Goal: Task Accomplishment & Management: Manage account settings

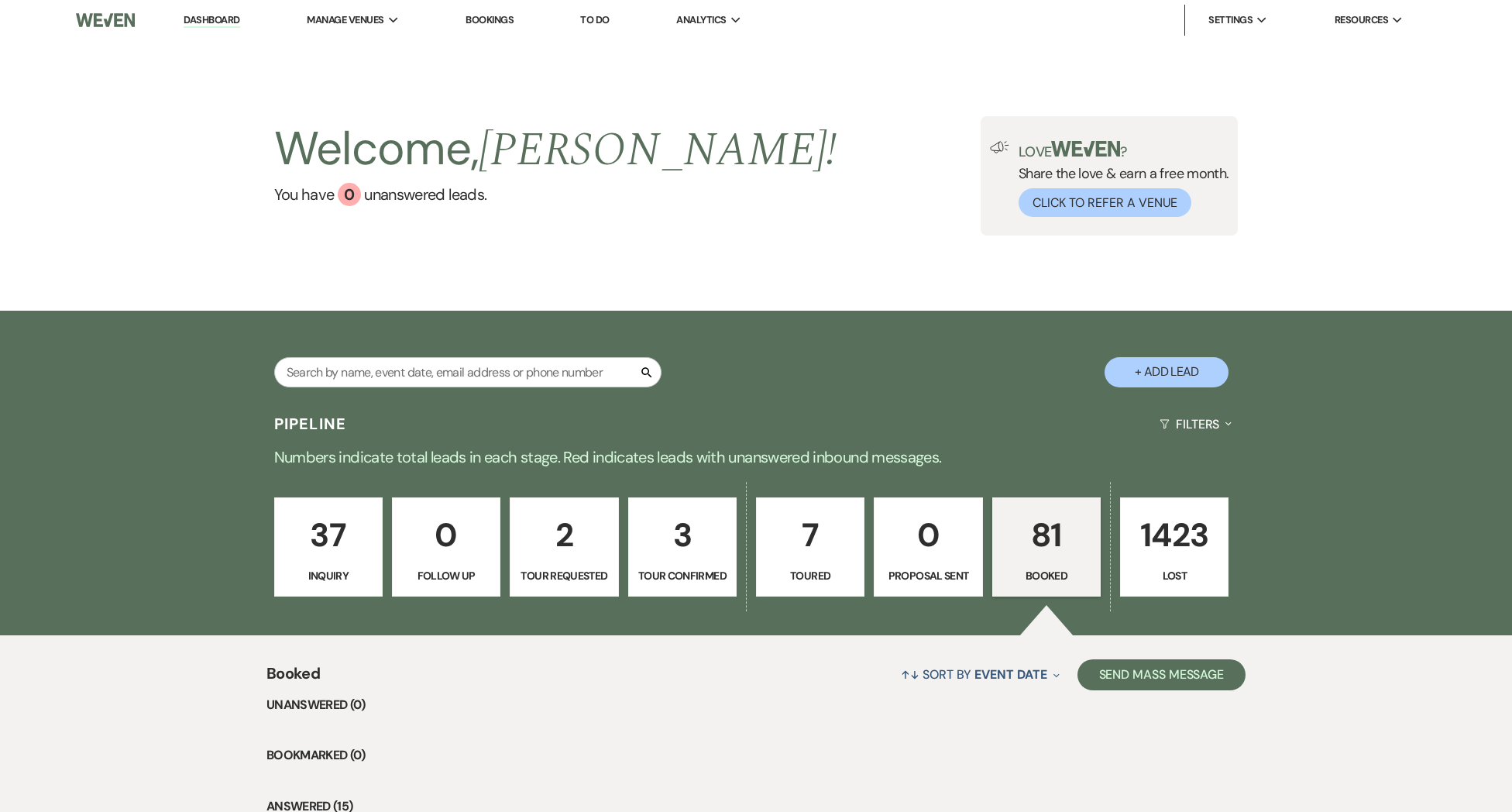
click at [336, 557] on p "37" at bounding box center [328, 535] width 88 height 52
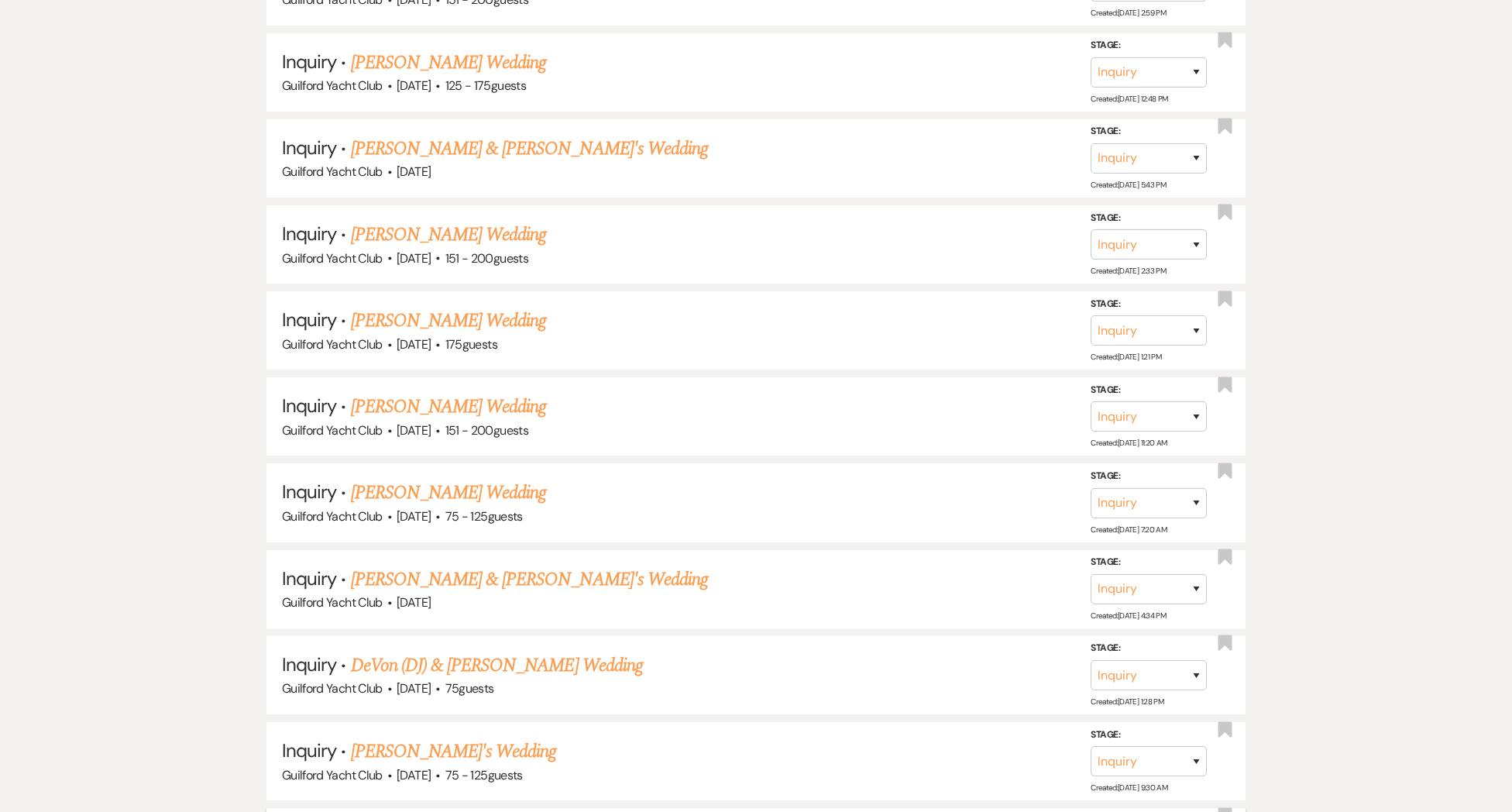
scroll to position [3290, 0]
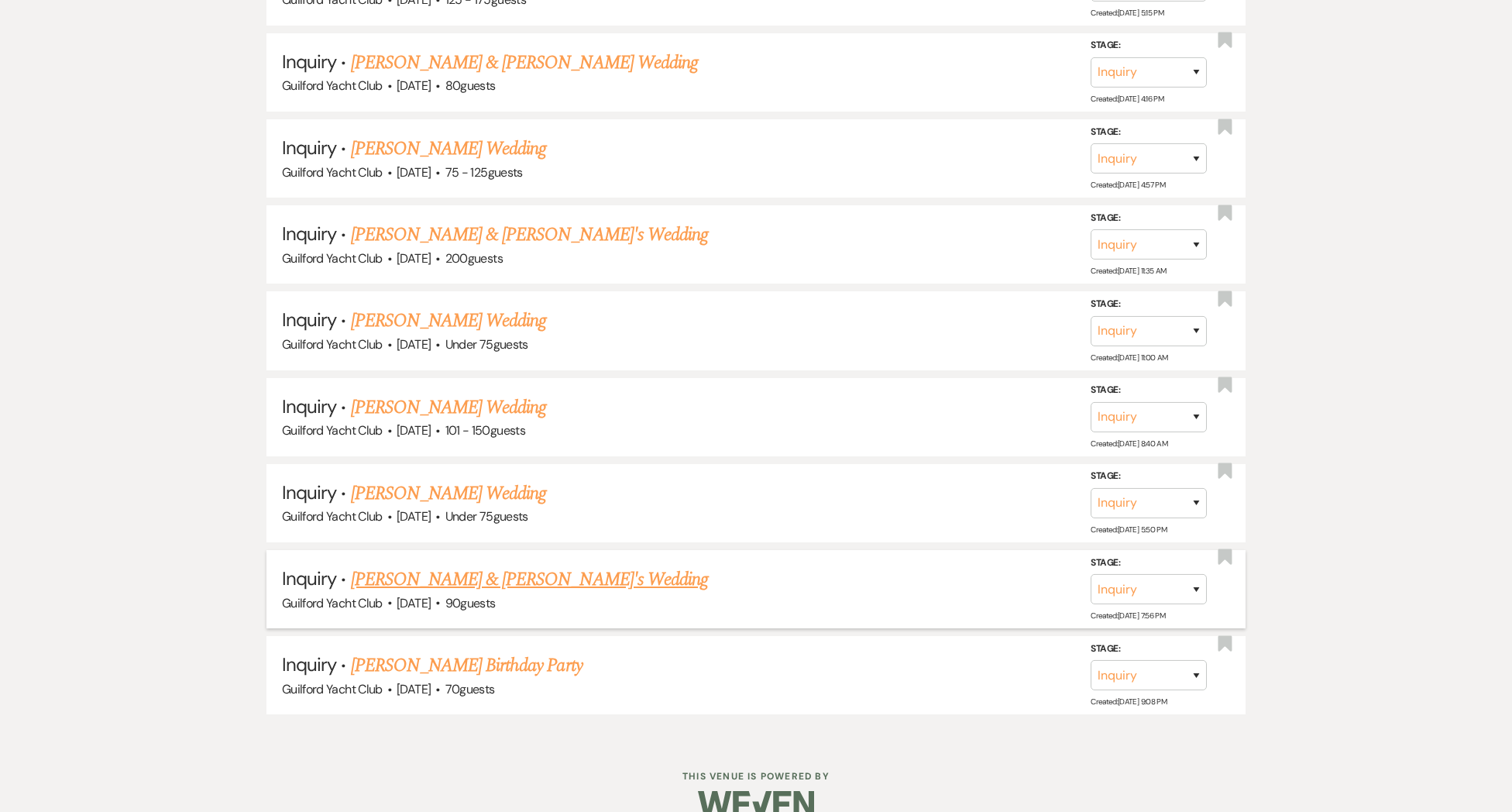
click at [389, 566] on link "Zach & Sierra's Wedding" at bounding box center [530, 579] width 358 height 28
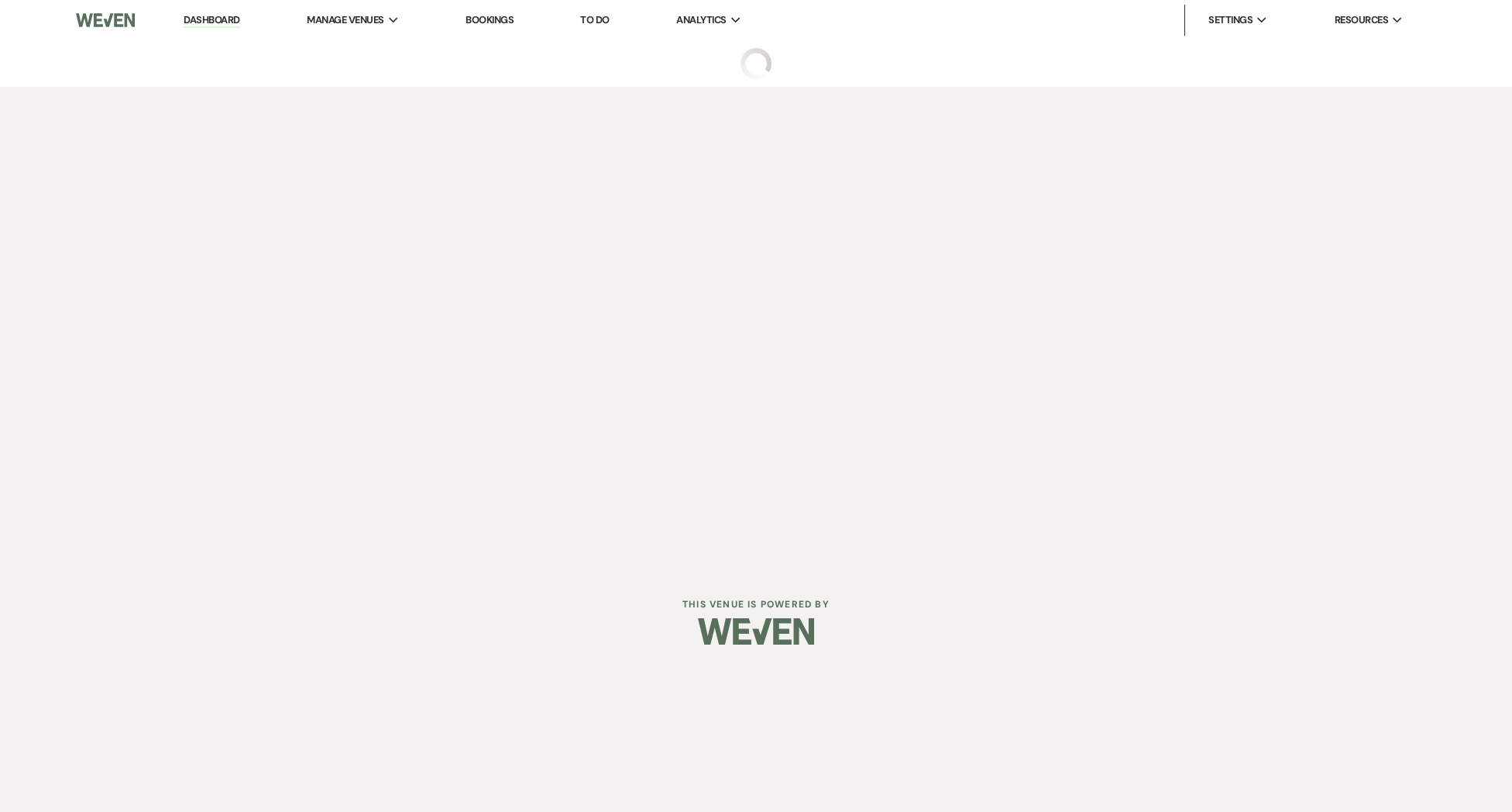
select select "5"
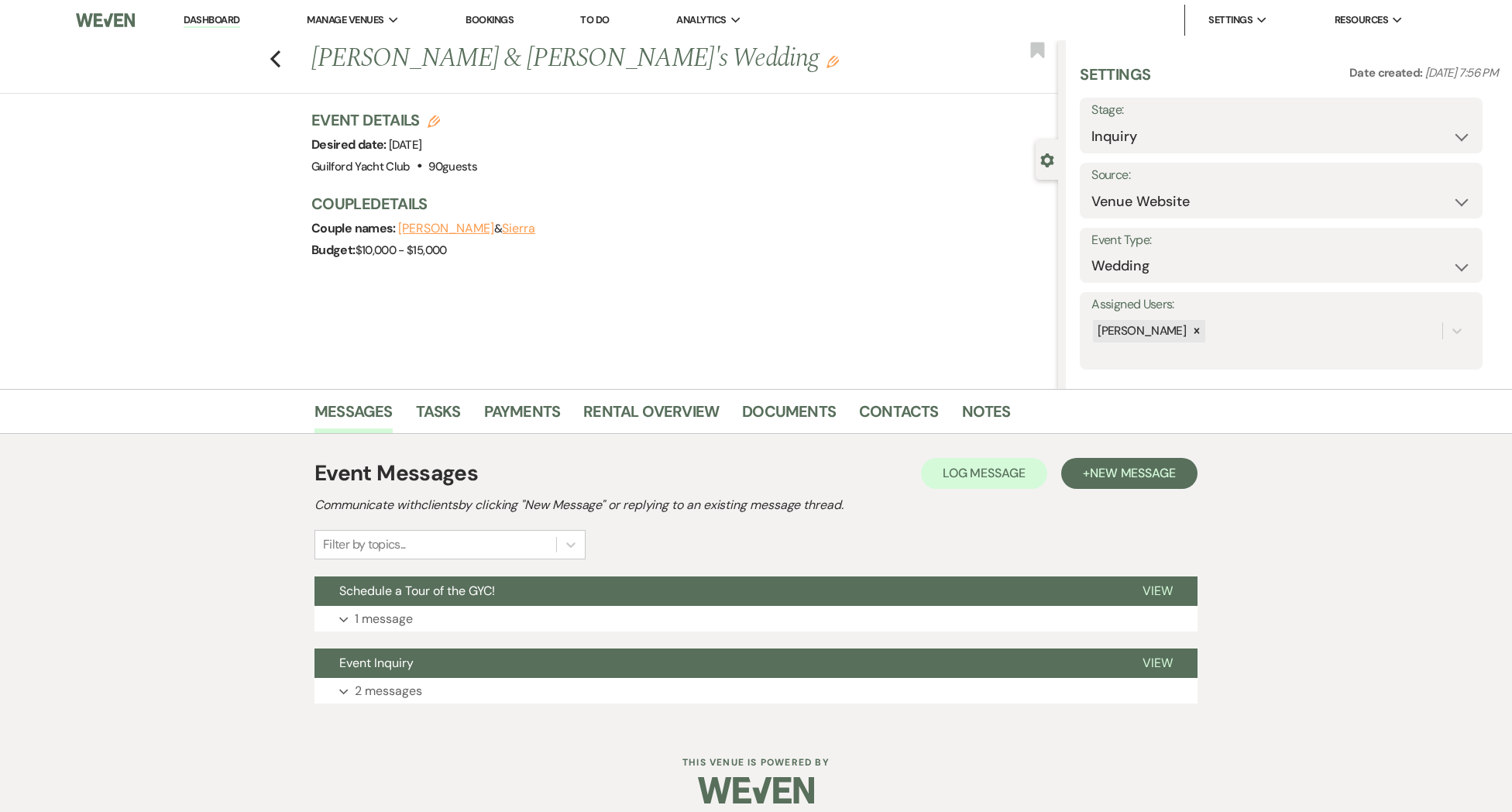
scroll to position [15, 0]
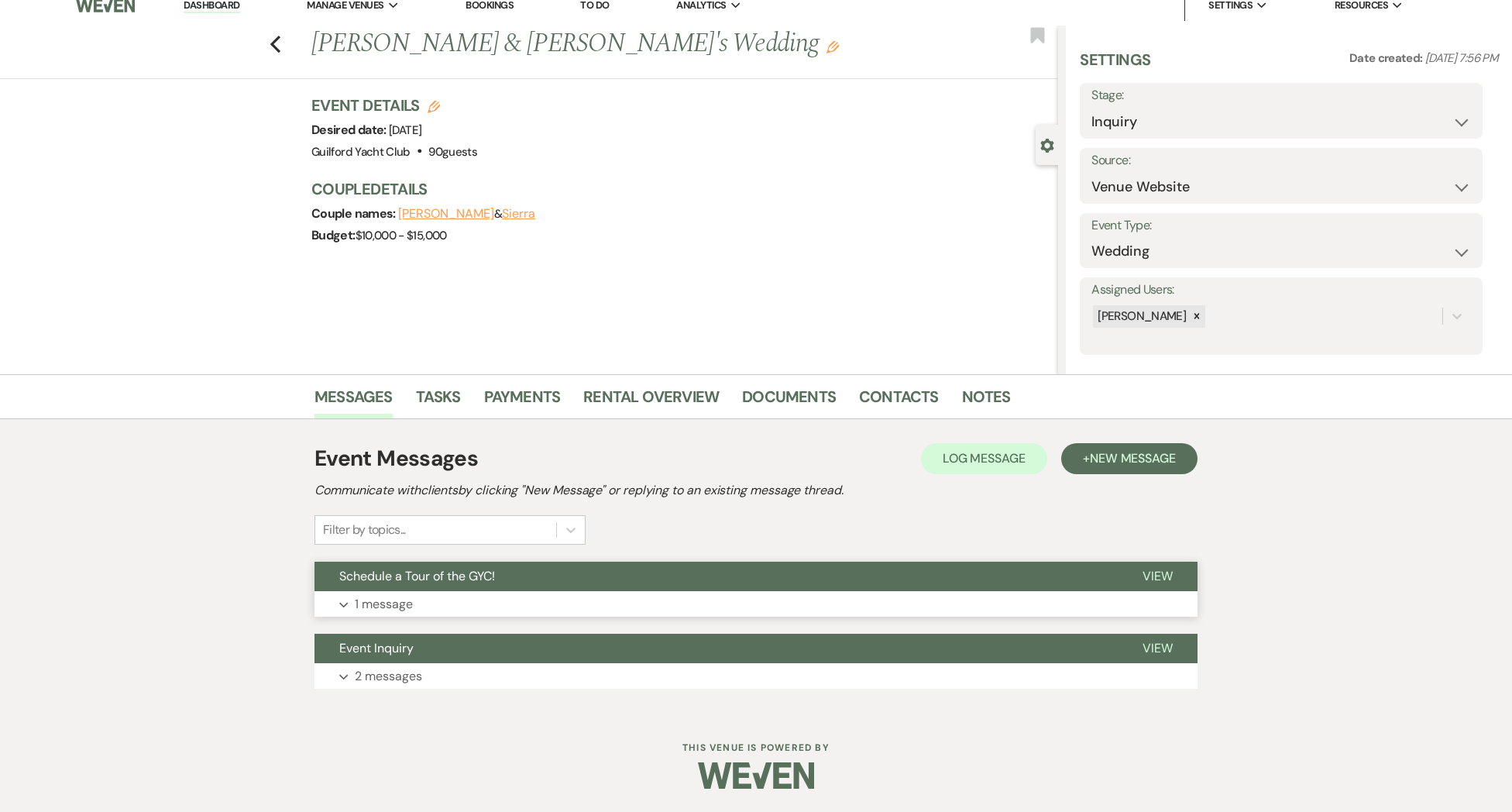
click at [1145, 572] on span "View" at bounding box center [1157, 576] width 30 height 16
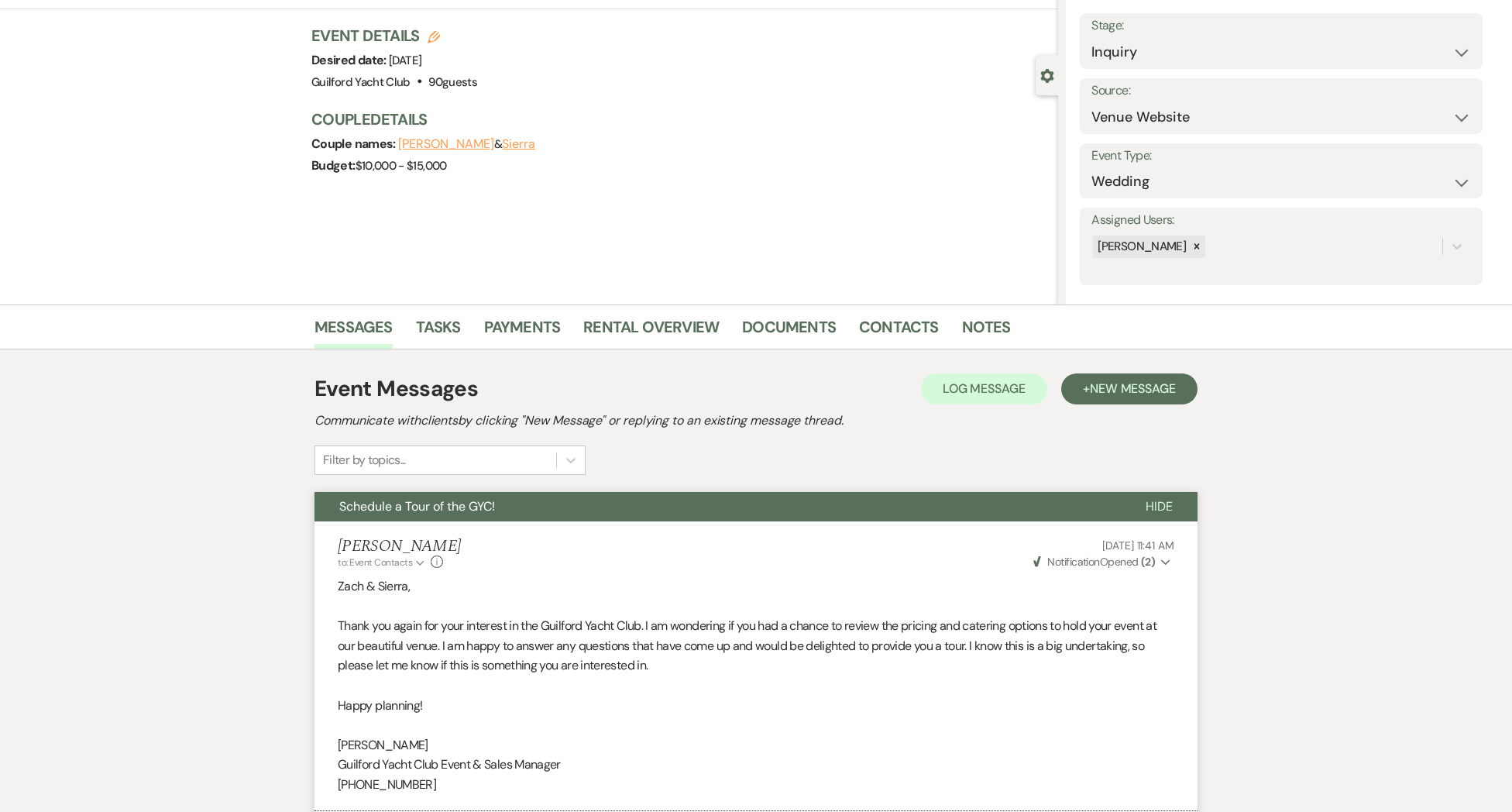
scroll to position [0, 0]
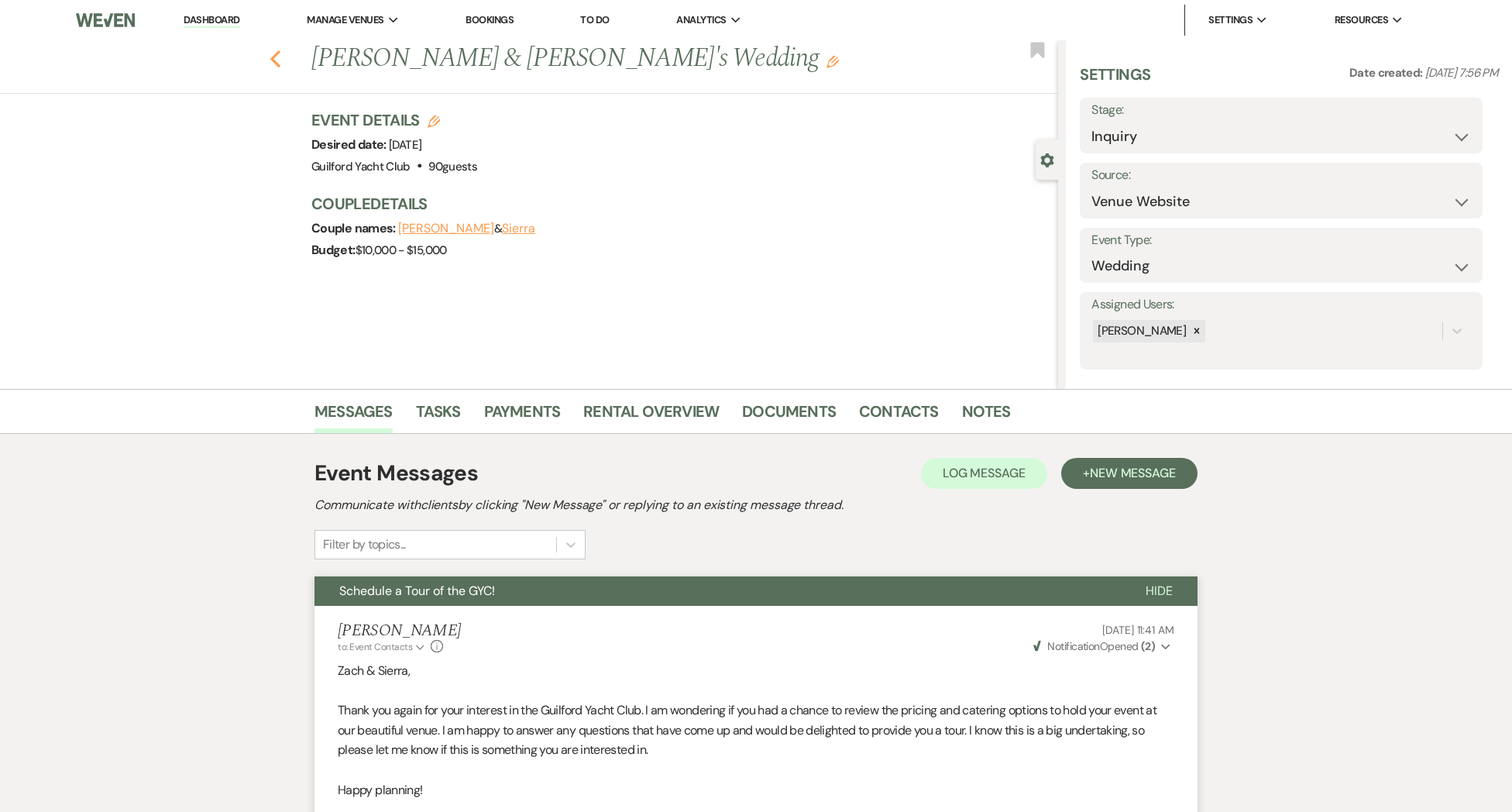
click at [276, 66] on icon "Previous" at bounding box center [275, 58] width 11 height 19
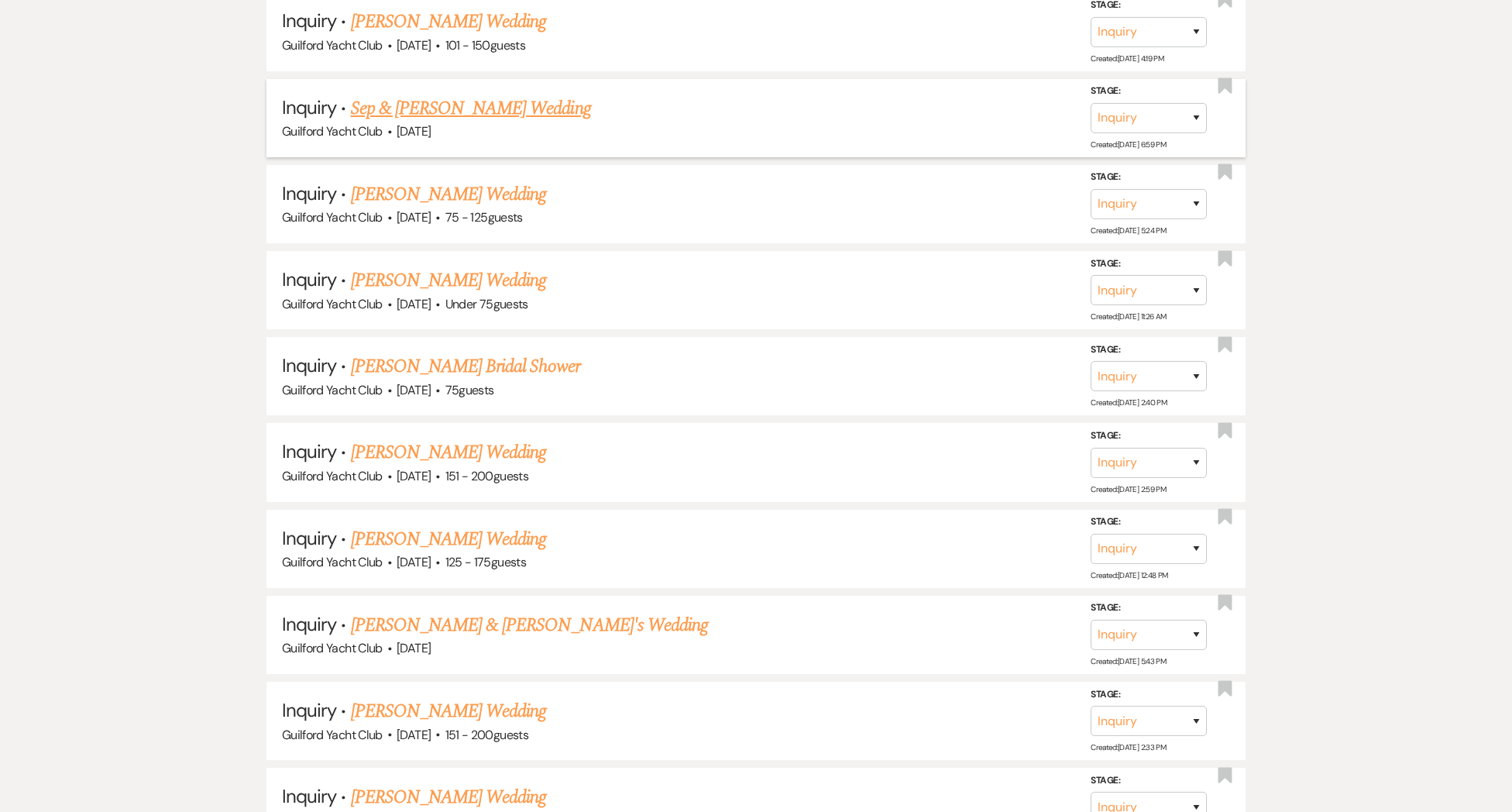
scroll to position [1588, 0]
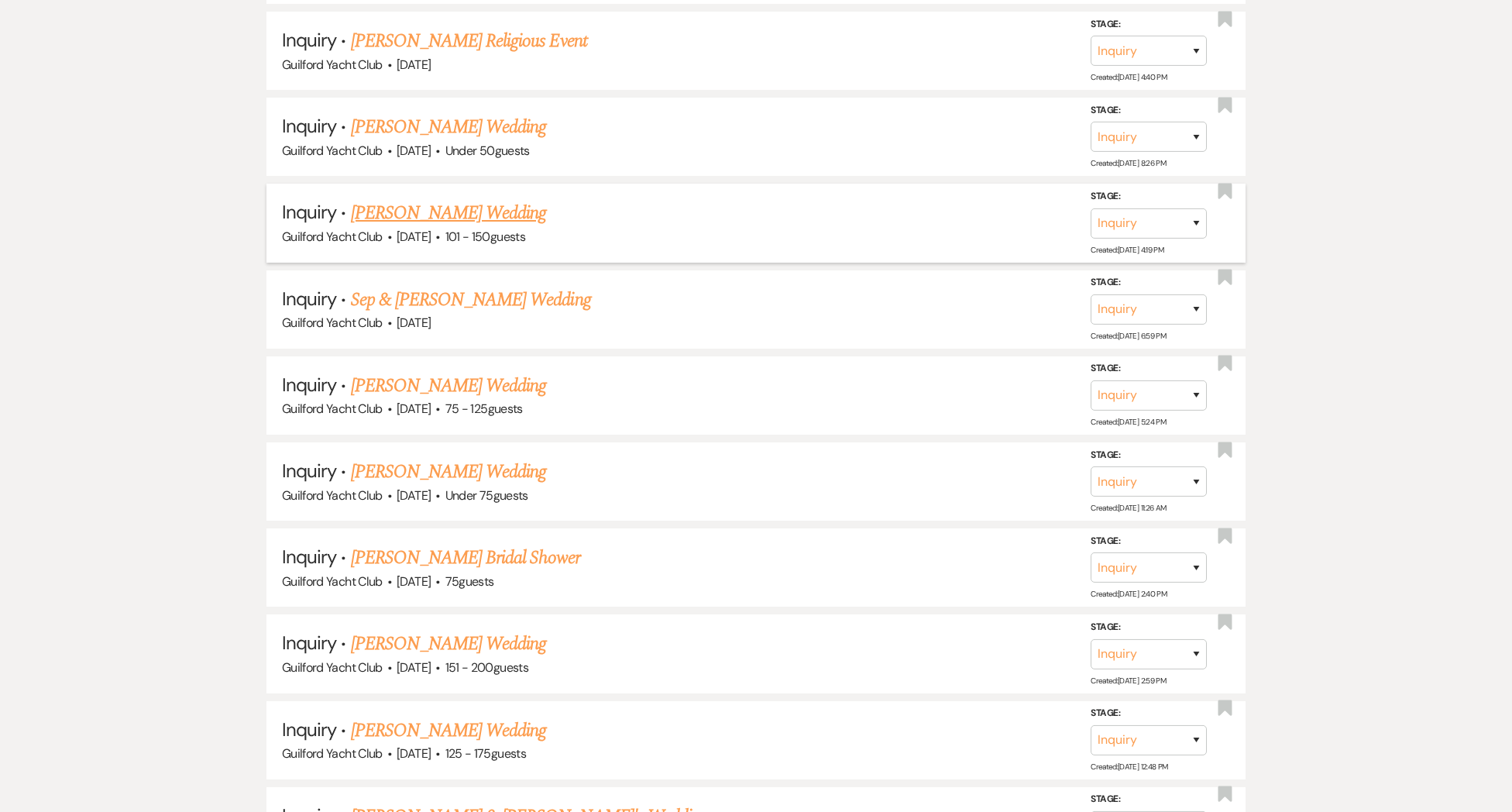
click at [389, 204] on link "Denise Mccormick's Wedding" at bounding box center [449, 213] width 196 height 28
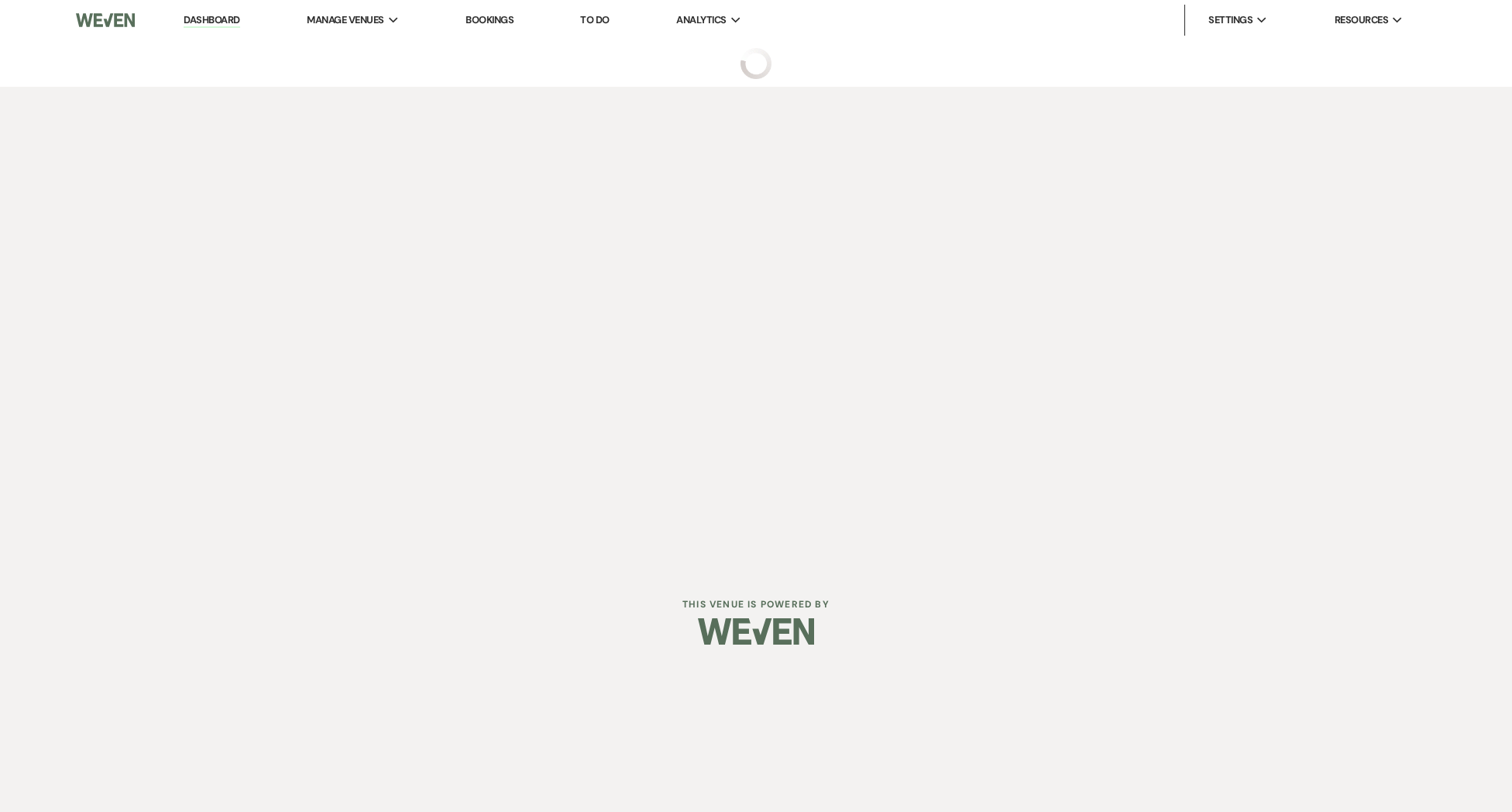
select select "2"
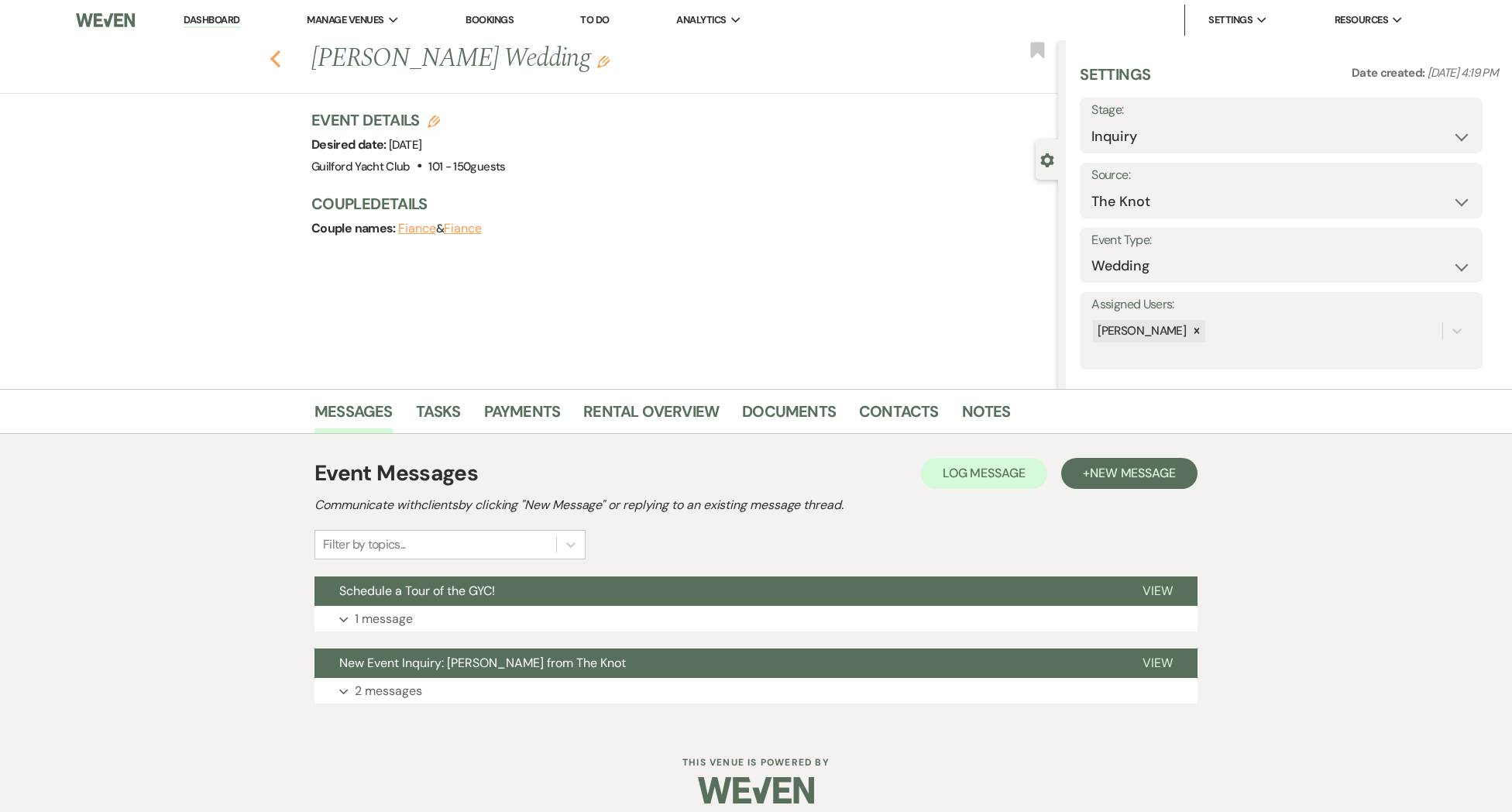
click at [274, 62] on use "button" at bounding box center [275, 58] width 10 height 17
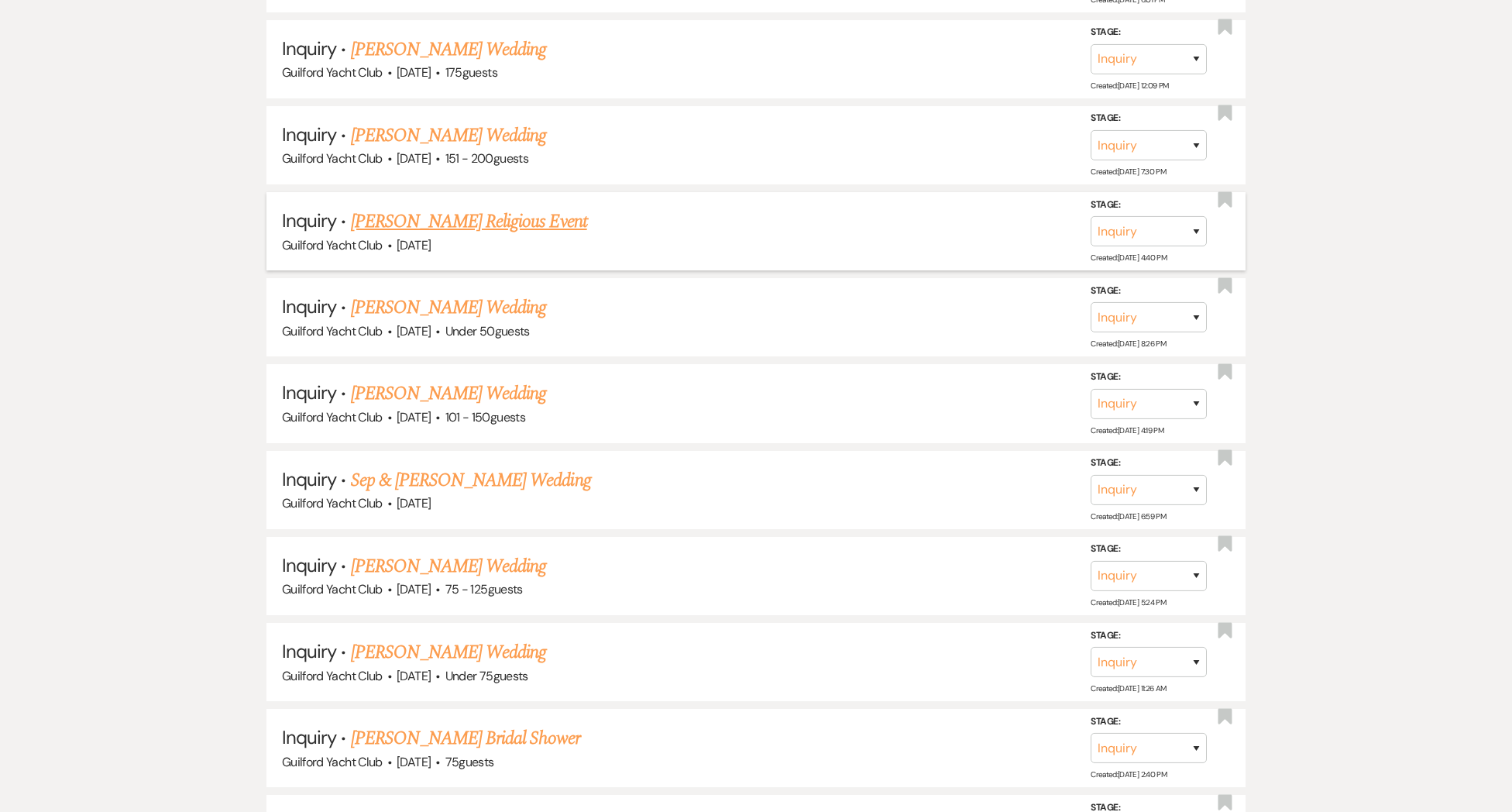
scroll to position [1418, 0]
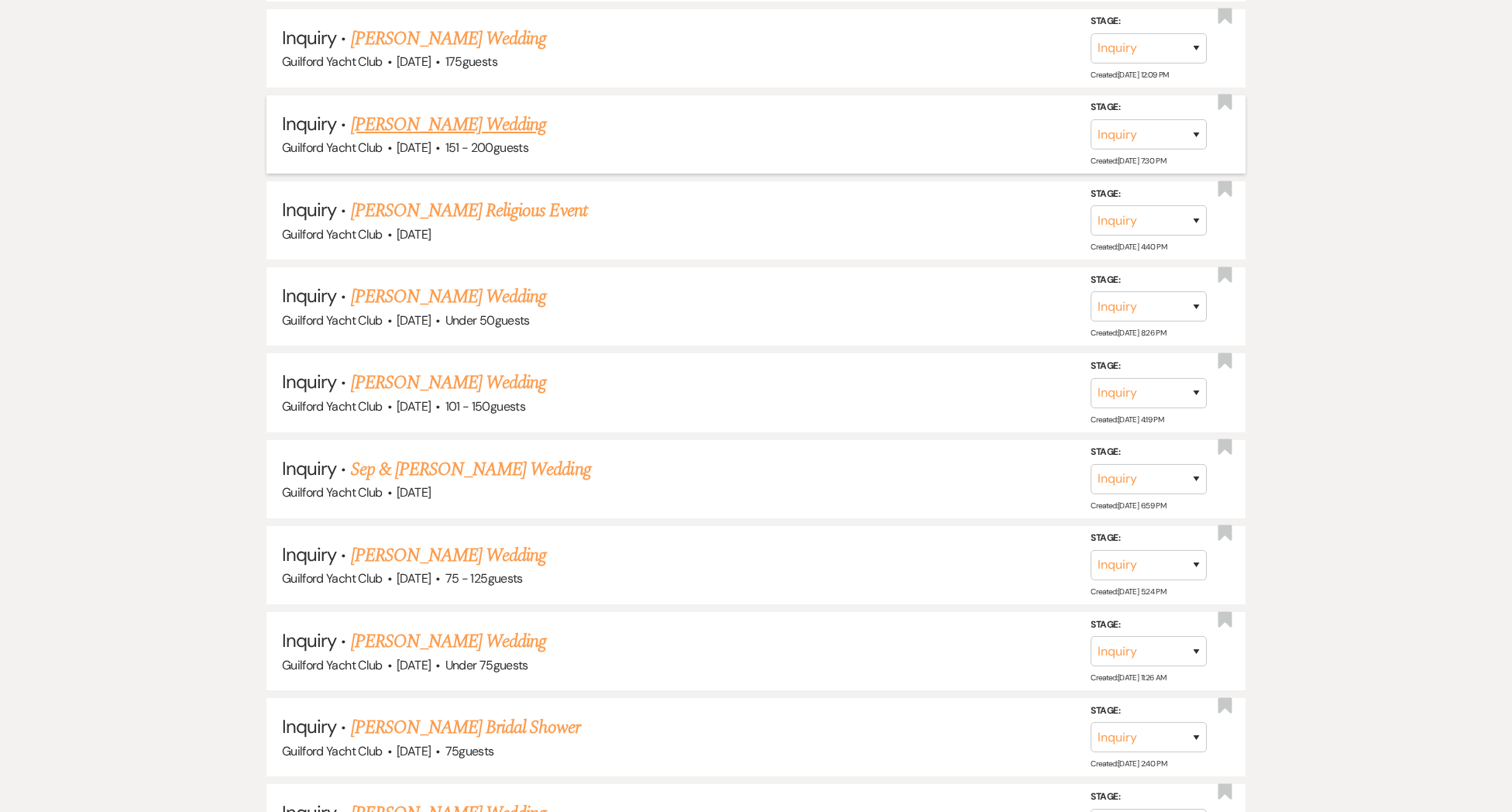
click at [383, 127] on link "Allison Lundy's Wedding" at bounding box center [449, 124] width 196 height 28
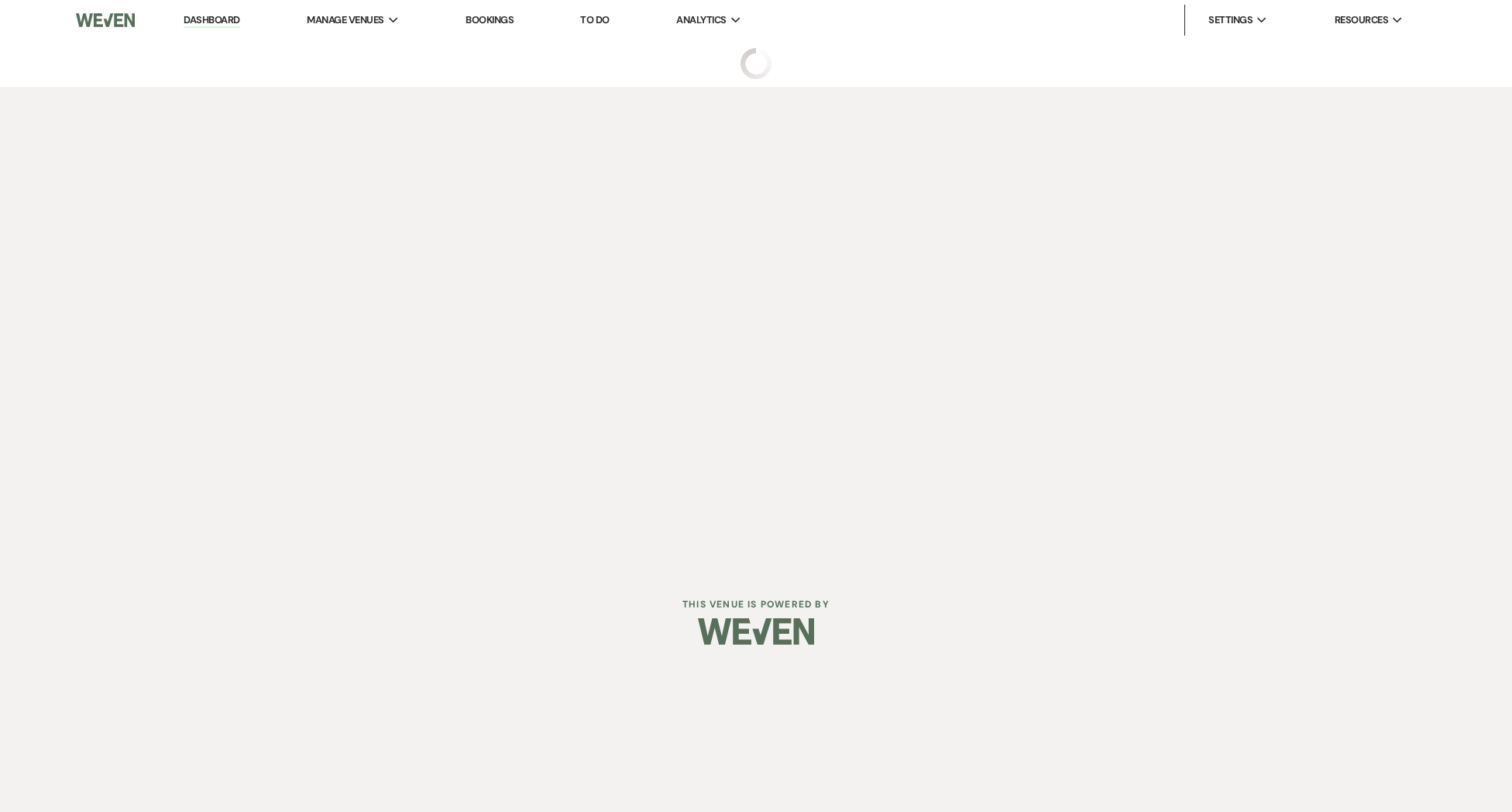
select select "2"
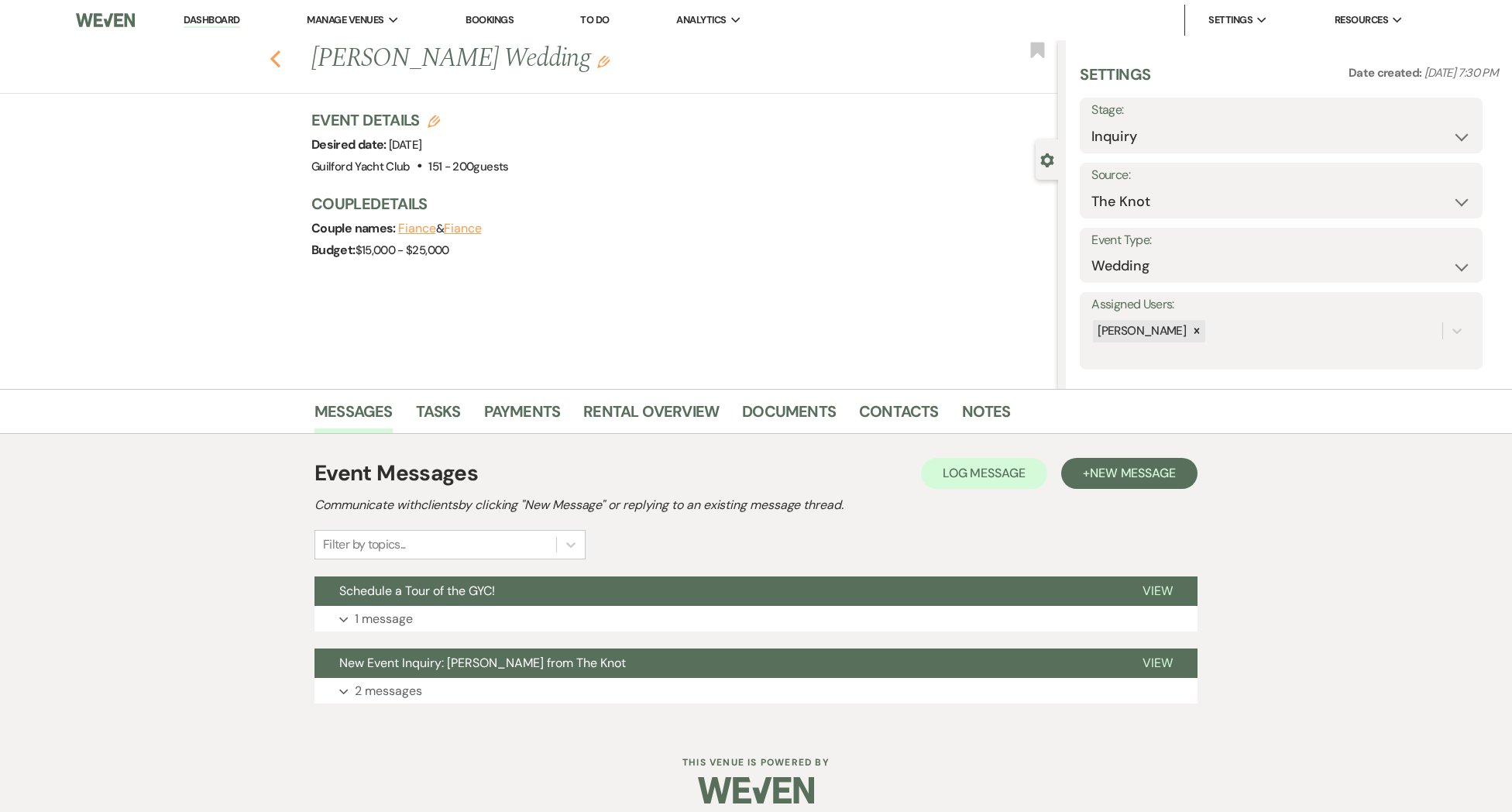
click at [275, 61] on use "button" at bounding box center [275, 58] width 10 height 17
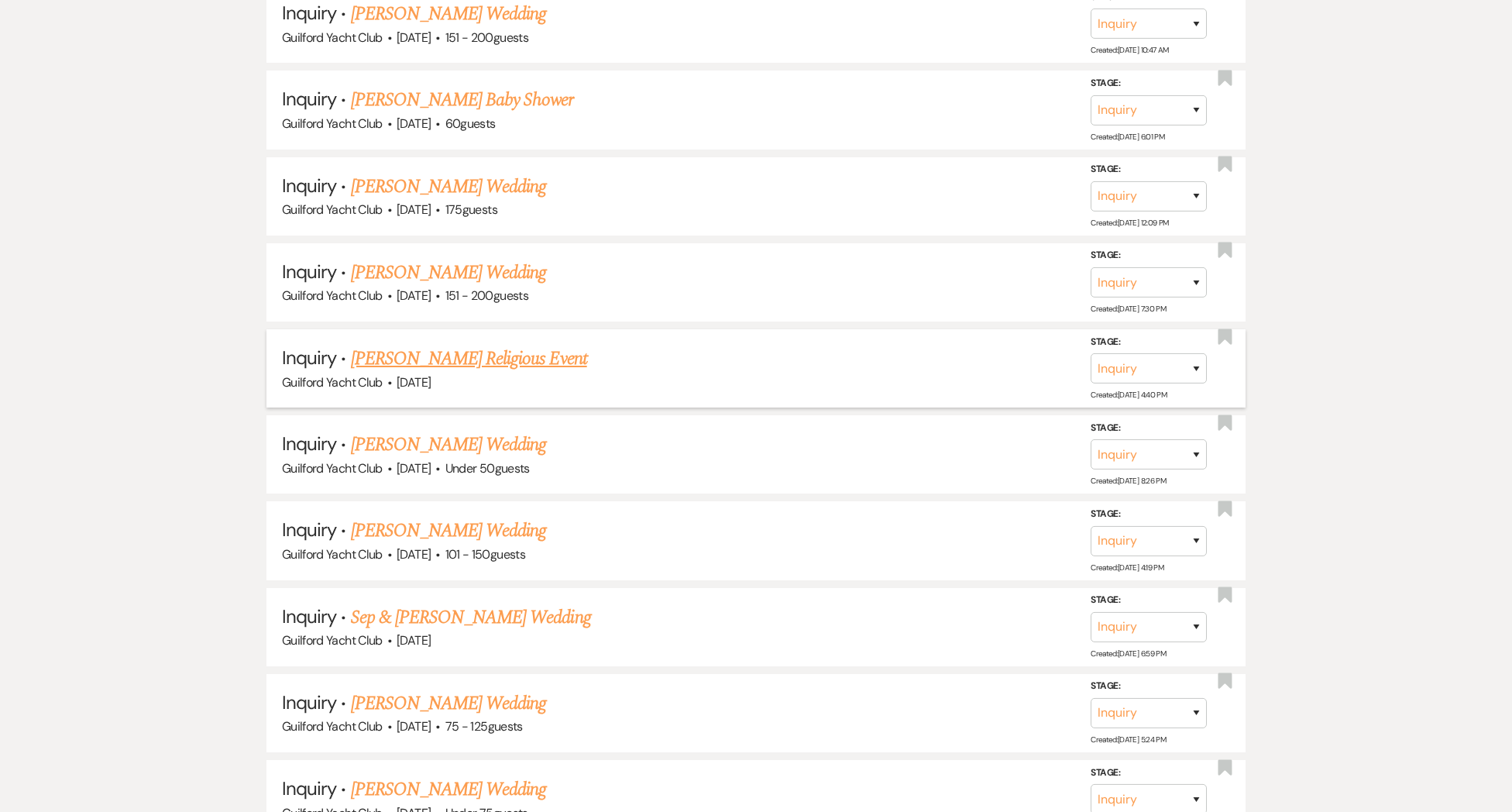
scroll to position [1269, 0]
click at [416, 93] on link "Loren Sterman's Baby Shower" at bounding box center [463, 100] width 223 height 28
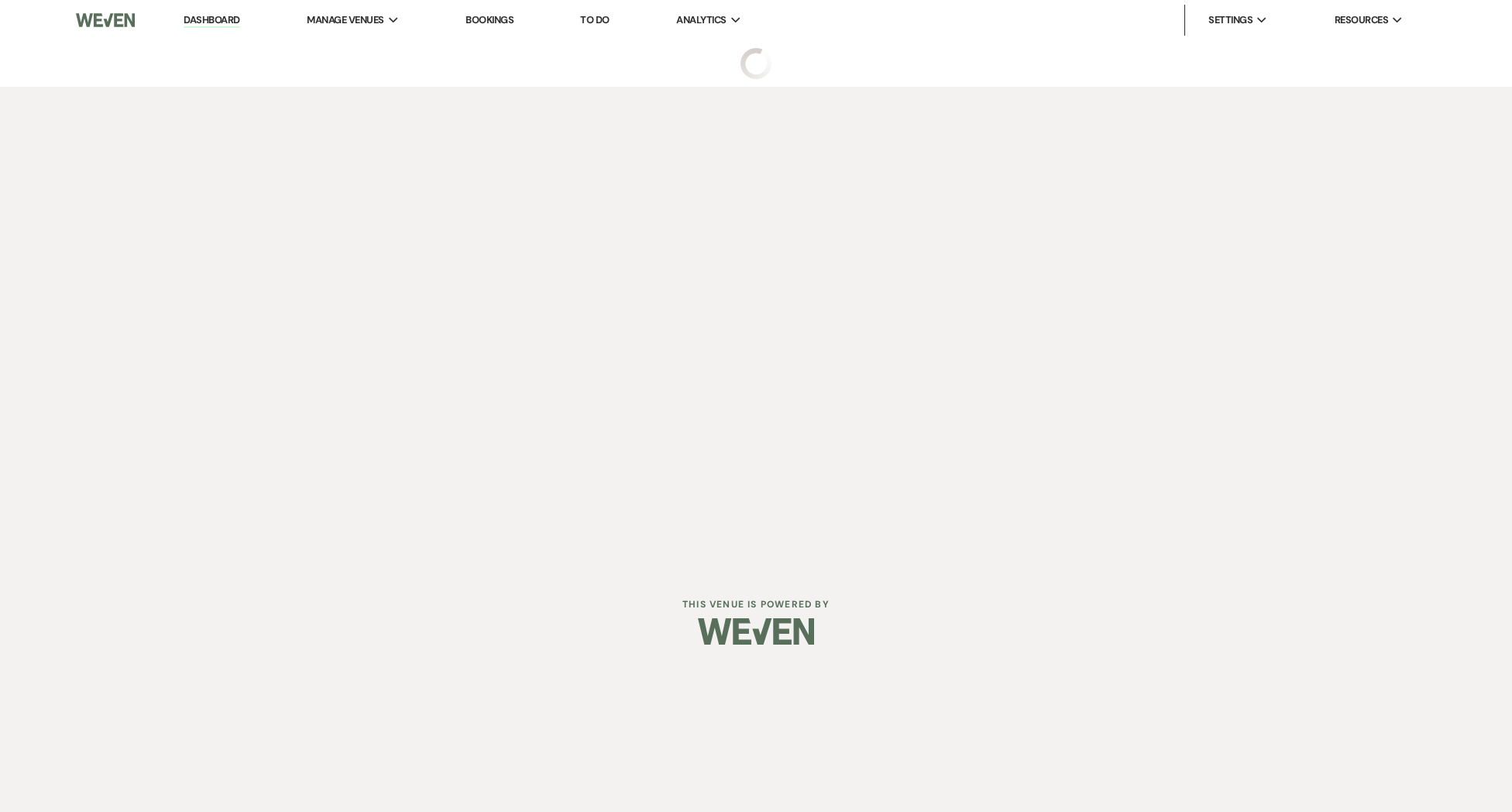
select select "5"
select select "3"
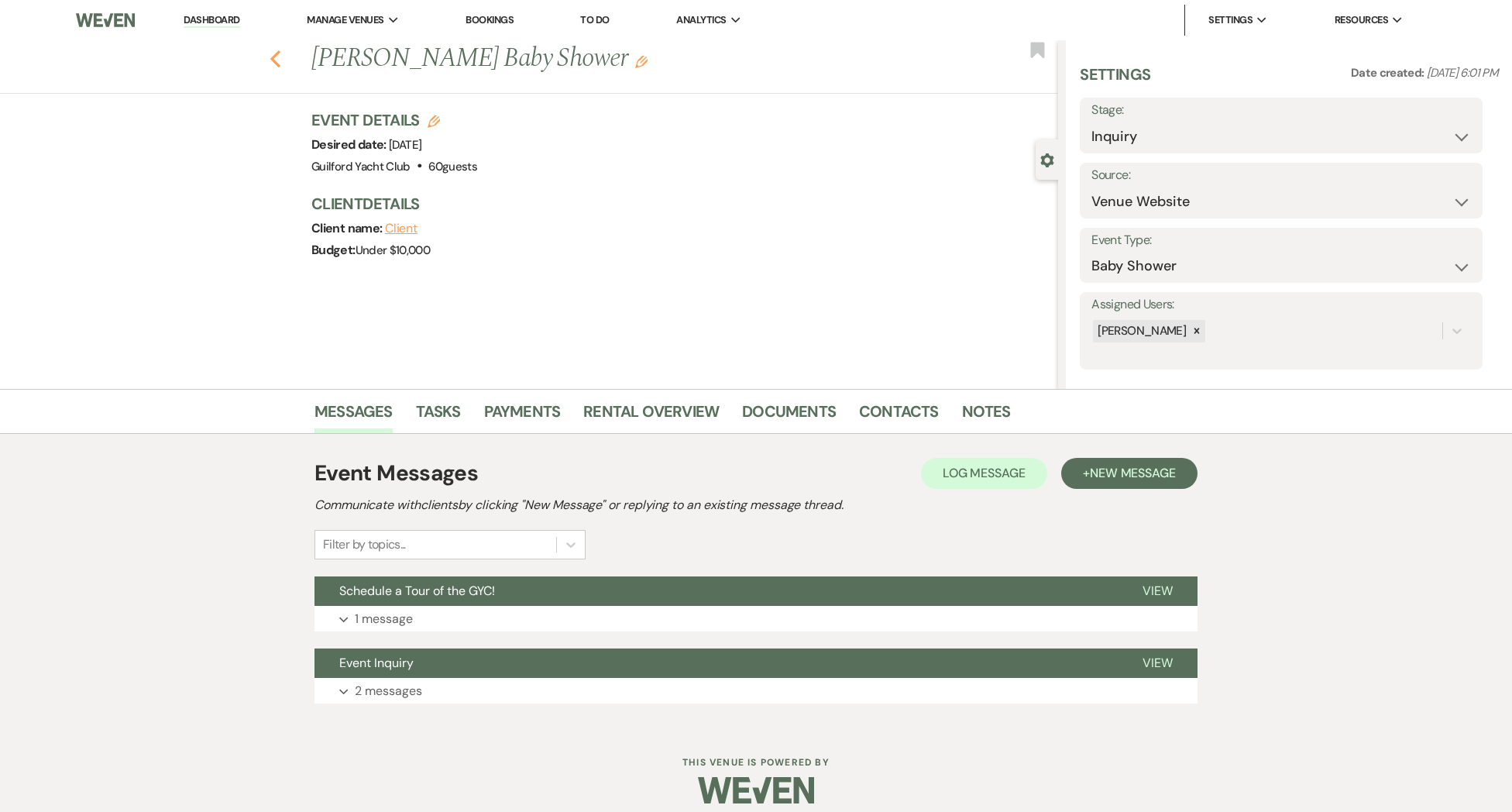
click at [275, 62] on use "button" at bounding box center [275, 58] width 10 height 17
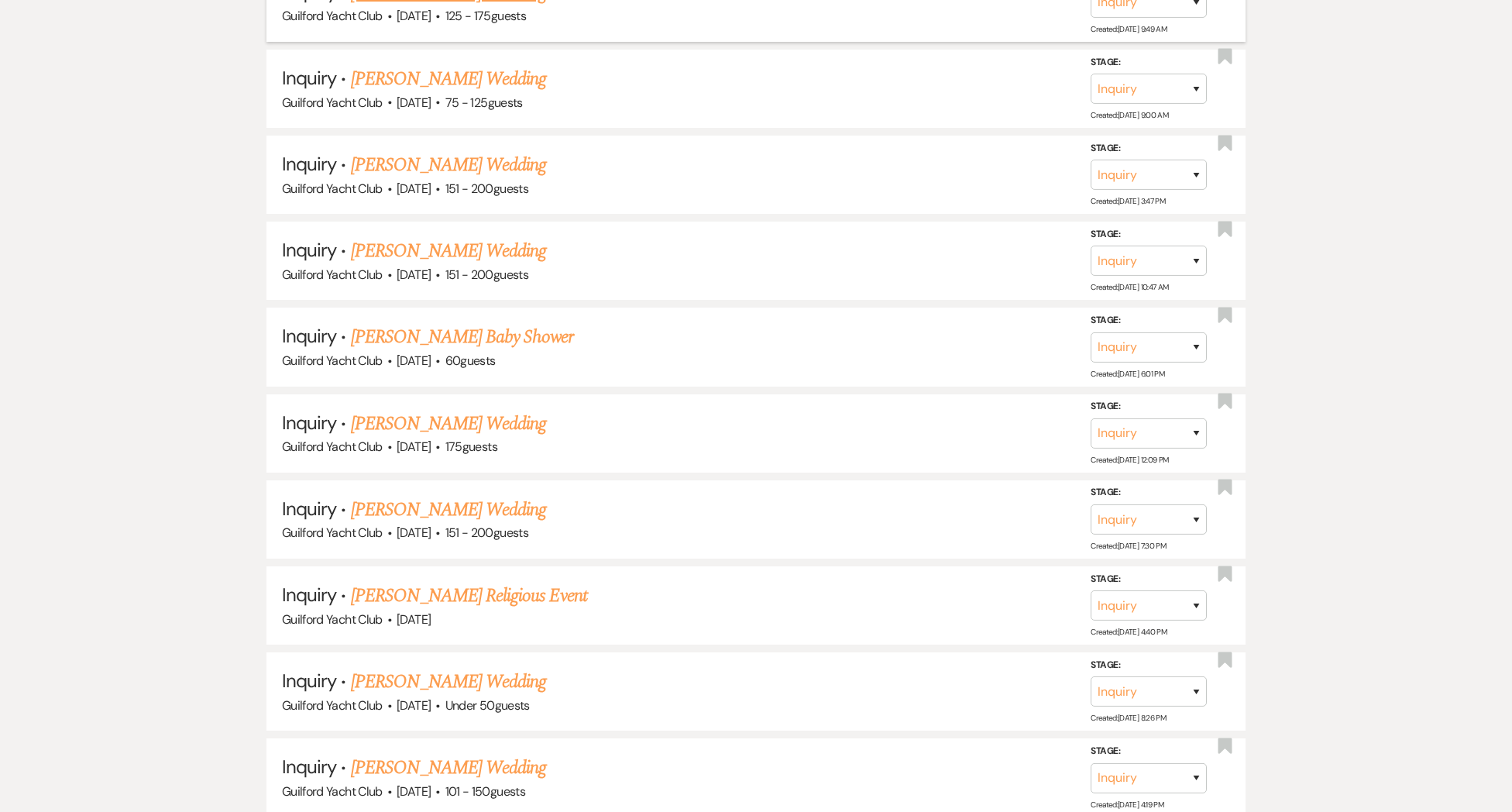
scroll to position [923, 0]
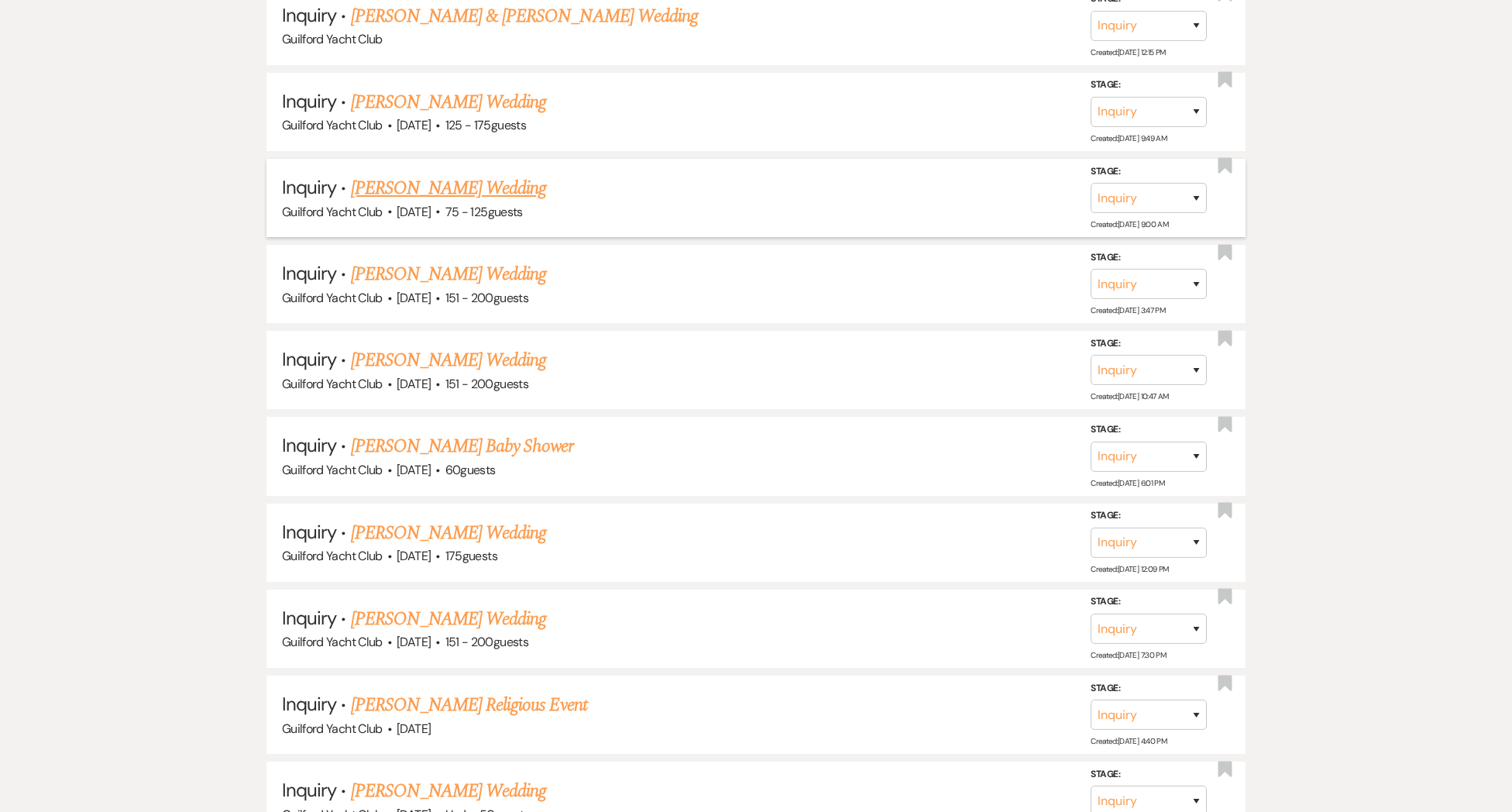
click at [393, 178] on link "Mevlida Osmanovic's Wedding" at bounding box center [449, 188] width 196 height 28
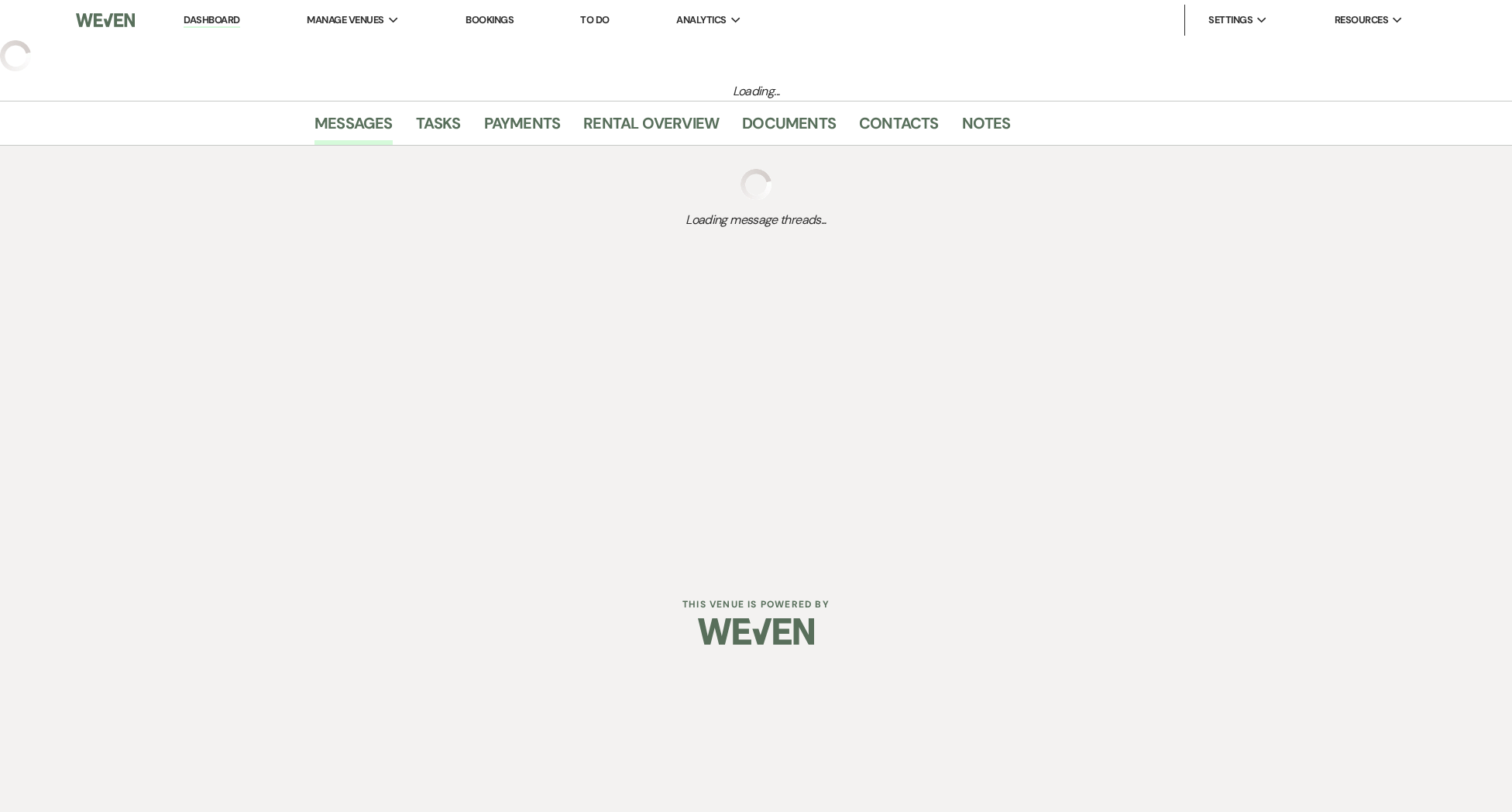
select select "3"
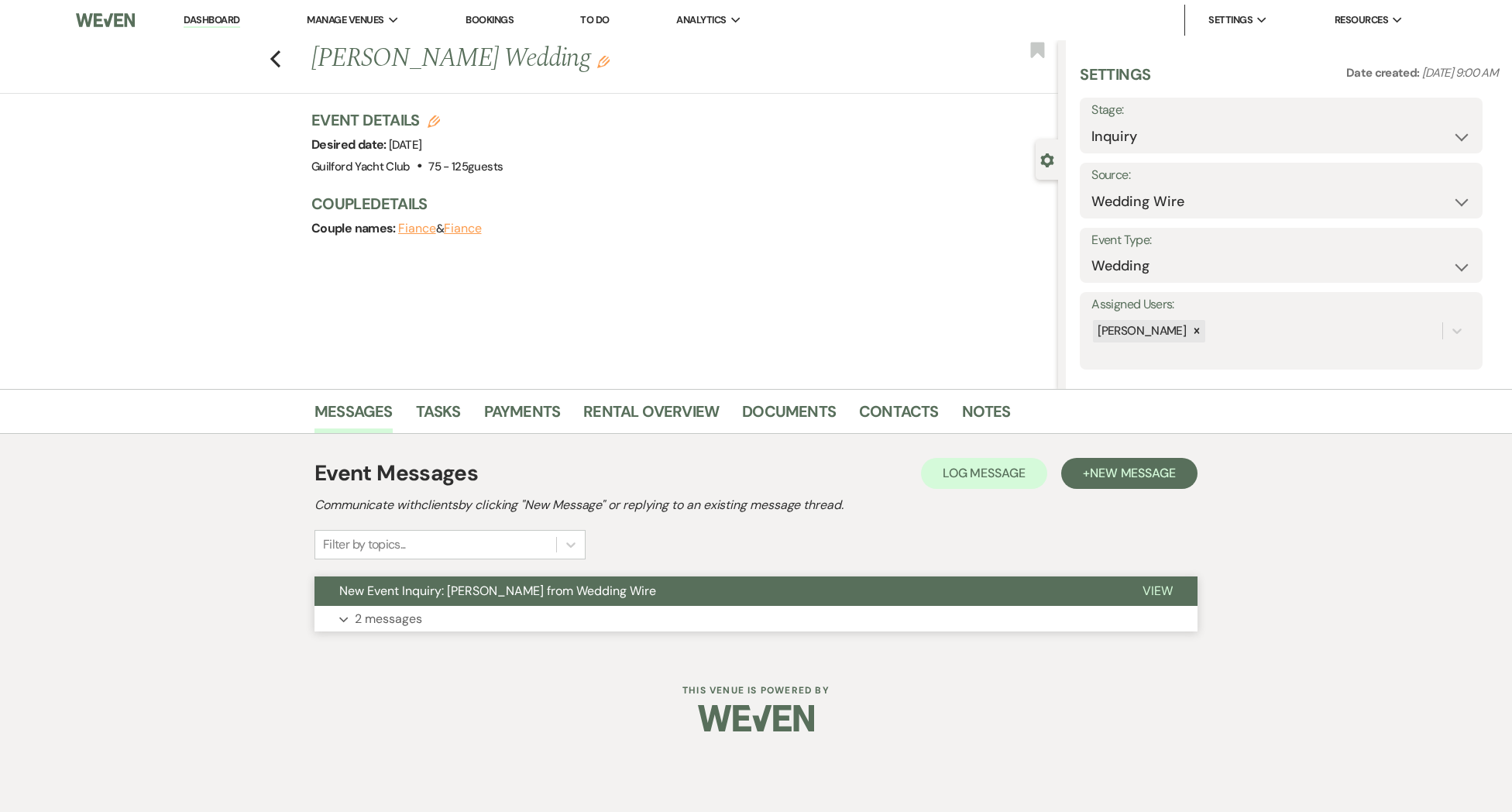
drag, startPoint x: 1162, startPoint y: 590, endPoint x: 1153, endPoint y: 588, distance: 9.2
click at [1161, 590] on span "View" at bounding box center [1157, 591] width 30 height 16
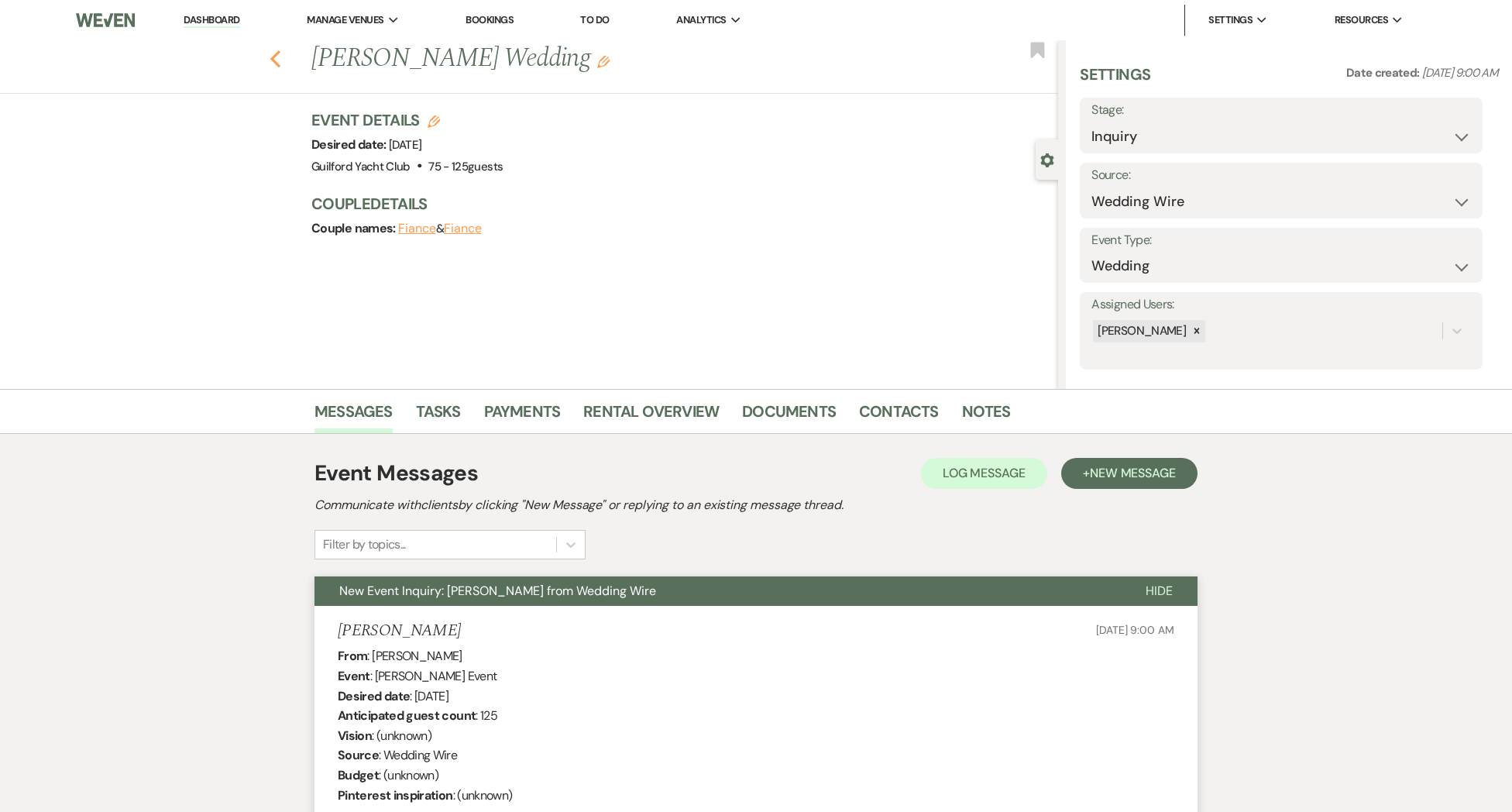
click at [277, 62] on icon "Previous" at bounding box center [275, 58] width 11 height 19
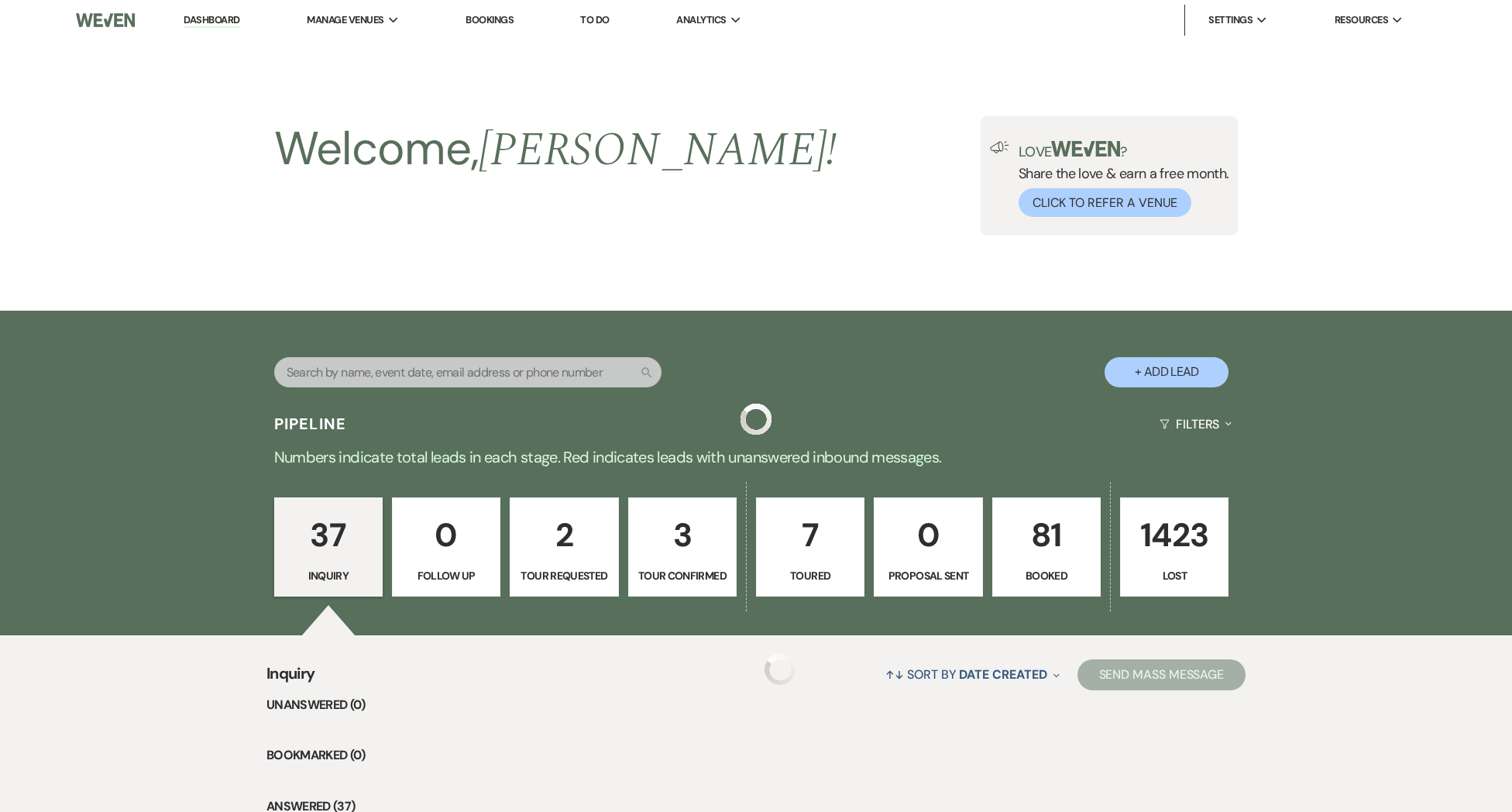
scroll to position [923, 0]
